Goal: Task Accomplishment & Management: Use online tool/utility

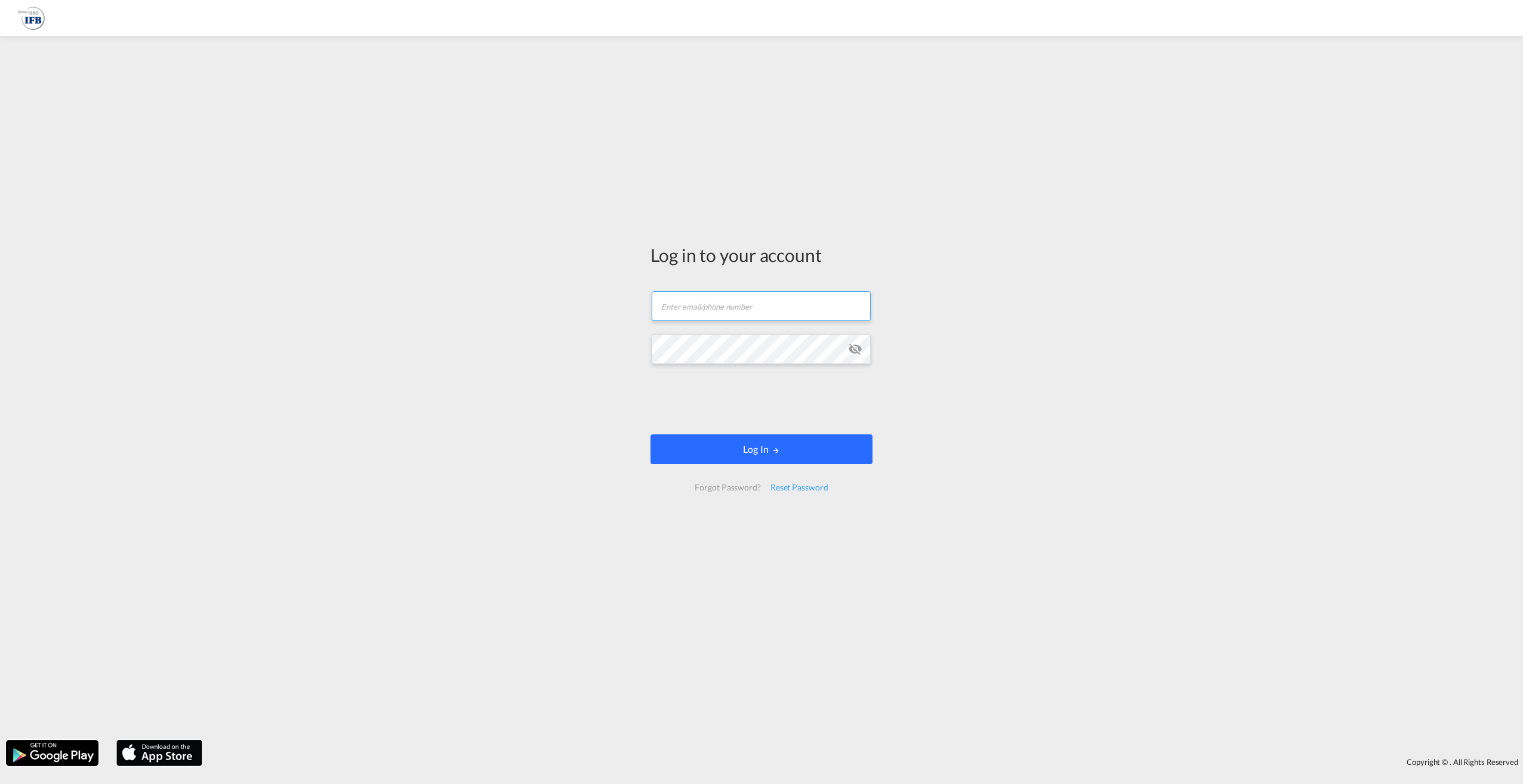
type input "[PERSON_NAME][EMAIL_ADDRESS][PERSON_NAME][DOMAIN_NAME]"
click at [741, 453] on button "Log In" at bounding box center [761, 450] width 222 height 30
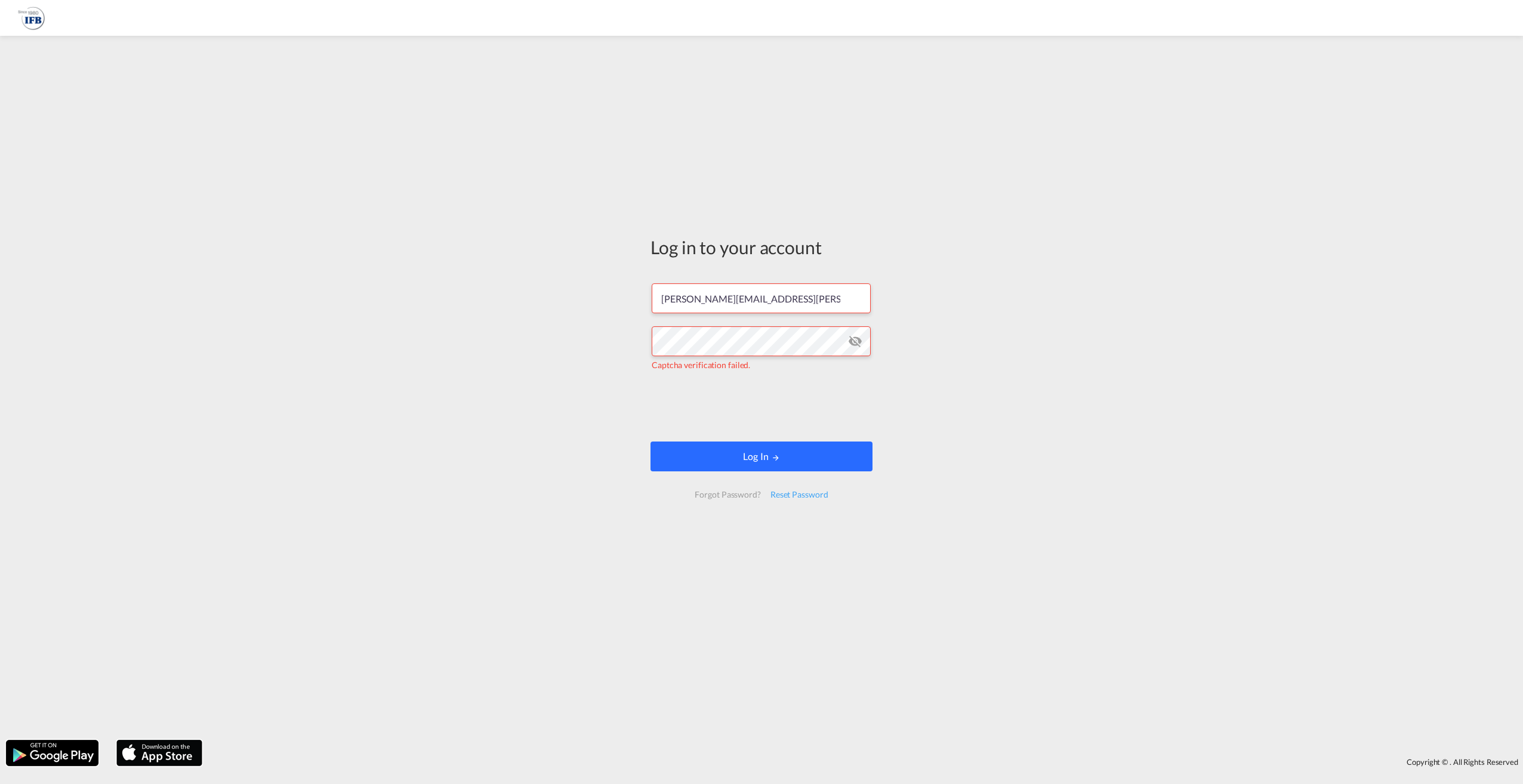
click at [753, 464] on button "Log In" at bounding box center [761, 456] width 222 height 30
